Goal: Task Accomplishment & Management: Complete application form

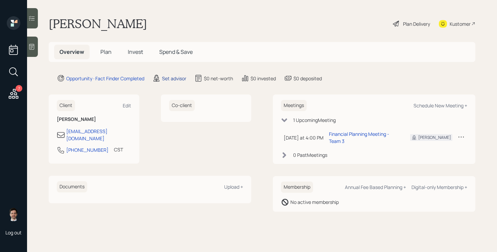
click at [177, 80] on div "Set advisor" at bounding box center [174, 78] width 24 height 7
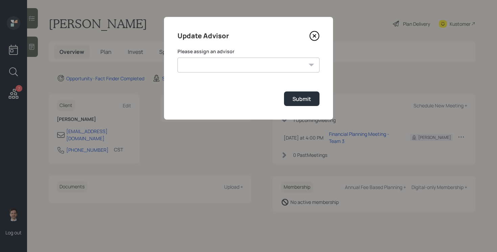
click at [272, 63] on select "[PERSON_NAME] [PERSON_NAME] End [PERSON_NAME] [PERSON_NAME] [PERSON_NAME] [PERS…" at bounding box center [249, 64] width 142 height 15
select select "ef6b64e1-8f62-4a74-b865-a7df4b35b836"
click at [178, 57] on select "[PERSON_NAME] [PERSON_NAME] End [PERSON_NAME] [PERSON_NAME] [PERSON_NAME] [PERS…" at bounding box center [249, 64] width 142 height 15
click at [311, 100] on button "Submit" at bounding box center [302, 98] width 36 height 15
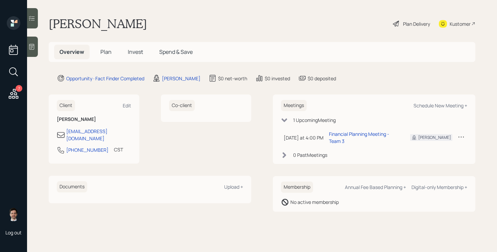
click at [108, 53] on span "Plan" at bounding box center [105, 51] width 11 height 7
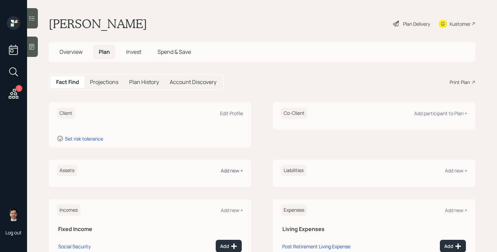
click at [240, 170] on div "Add new +" at bounding box center [232, 170] width 22 height 6
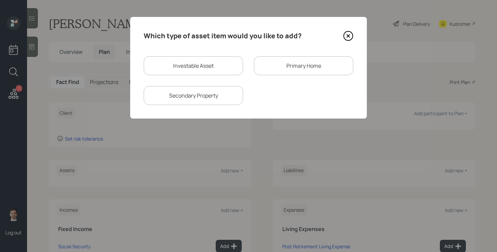
click at [218, 56] on div "Investable Asset" at bounding box center [193, 65] width 99 height 19
select select "taxable"
select select "balanced"
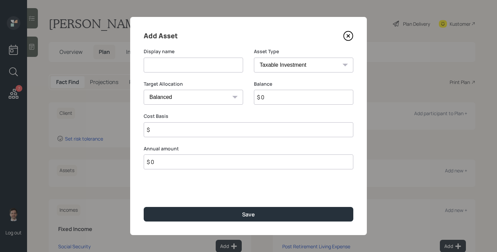
click at [208, 66] on input at bounding box center [193, 64] width 99 height 15
type input "Current 401k"
select select "company_sponsored"
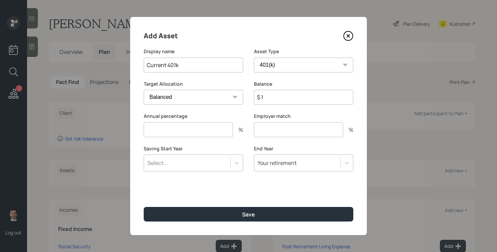
type input "$ 1"
type input "6"
type input "3"
type input "a"
click at [144, 207] on button "Save" at bounding box center [249, 214] width 210 height 15
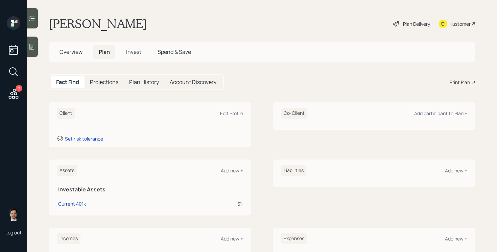
scroll to position [1, 0]
click at [228, 166] on div "Assets Add new +" at bounding box center [150, 169] width 186 height 11
click at [228, 170] on div "Add new +" at bounding box center [232, 169] width 22 height 6
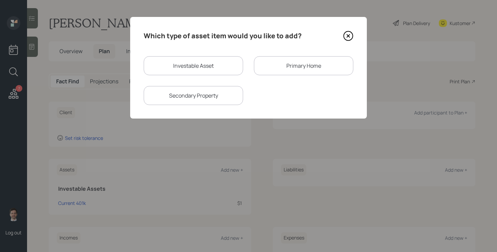
click at [201, 74] on div "Investable Asset" at bounding box center [193, 65] width 99 height 19
select select "taxable"
select select "balanced"
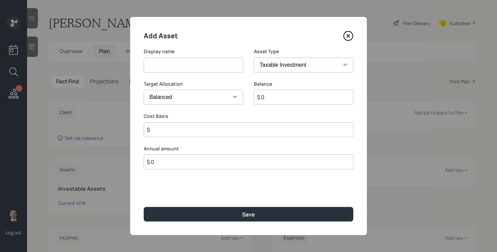
click at [214, 70] on input at bounding box center [193, 64] width 99 height 15
type input "Traditional IRA"
select select "ira"
type input "$"
type input "$ 1"
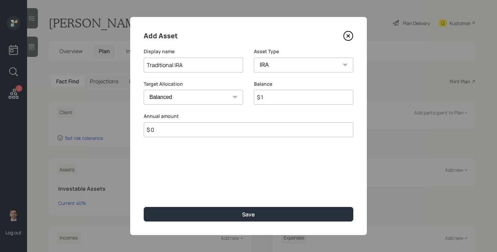
type input "$ 0"
click at [144, 207] on button "Save" at bounding box center [249, 214] width 210 height 15
